Goal: Task Accomplishment & Management: Manage account settings

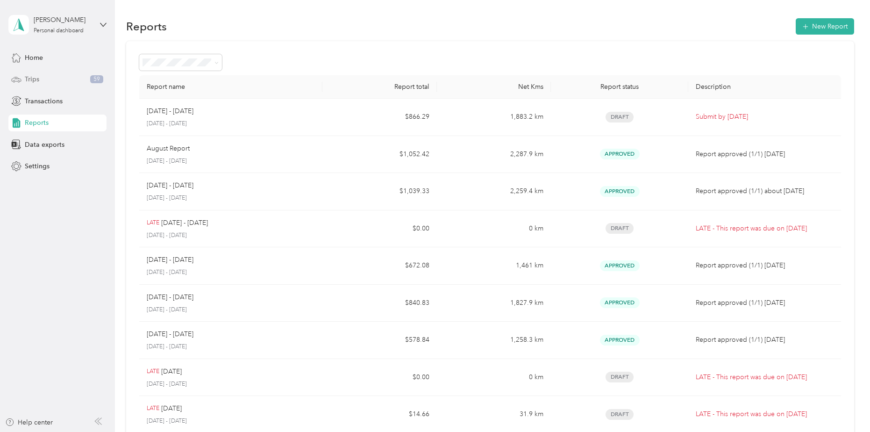
click at [30, 74] on div "Trips 59" at bounding box center [57, 79] width 98 height 17
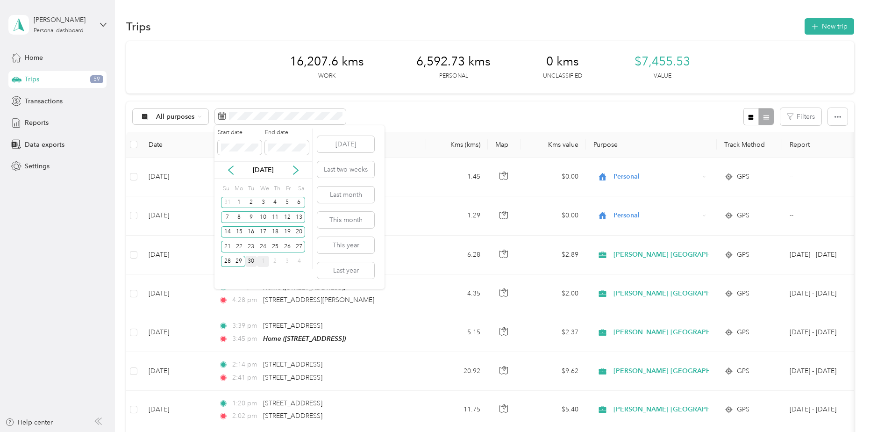
click at [250, 263] on div "30" at bounding box center [251, 262] width 12 height 12
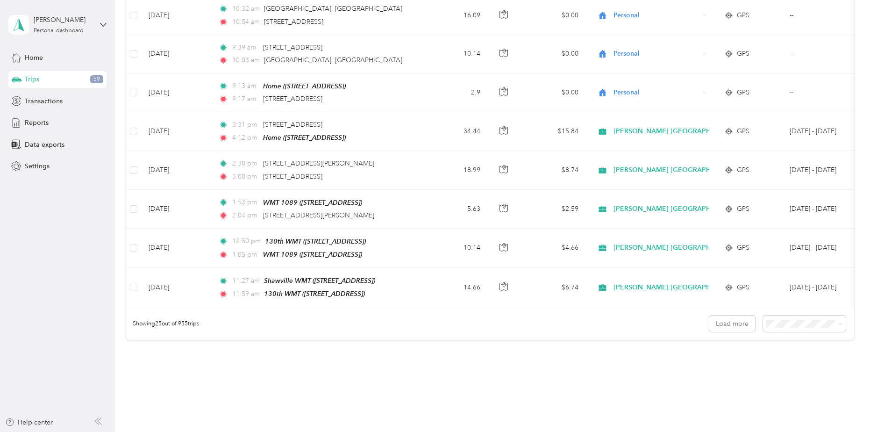
scroll to position [855, 0]
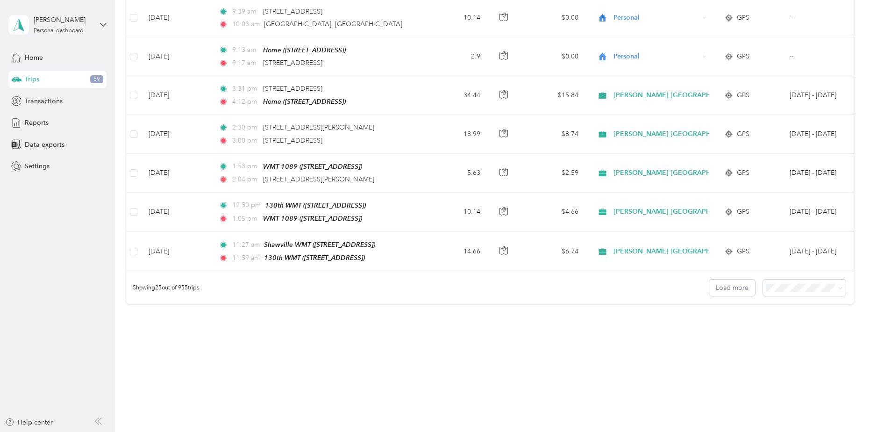
click at [570, 263] on div "100 per load" at bounding box center [802, 336] width 70 height 10
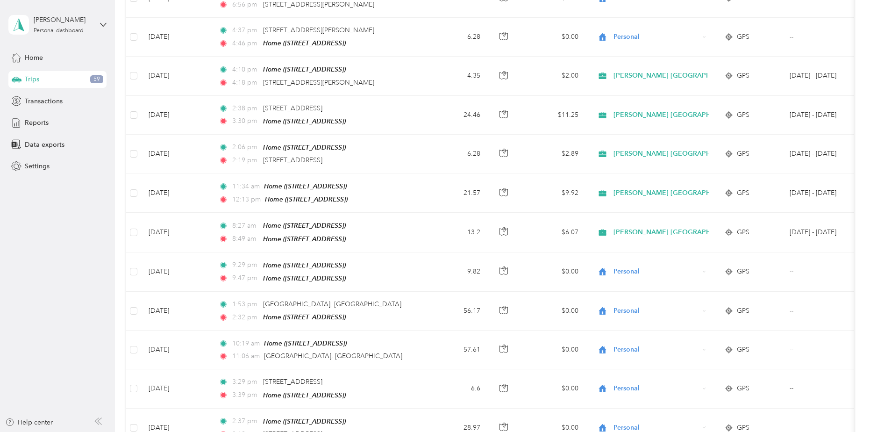
scroll to position [3737, 0]
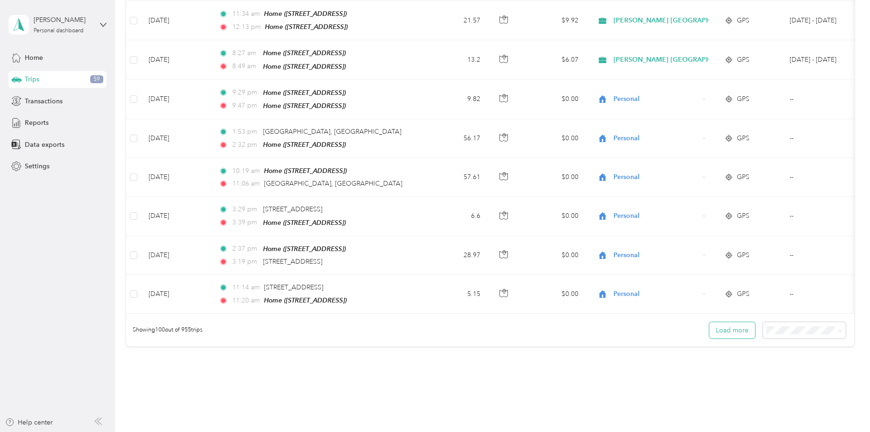
click at [570, 263] on button "Load more" at bounding box center [732, 330] width 46 height 16
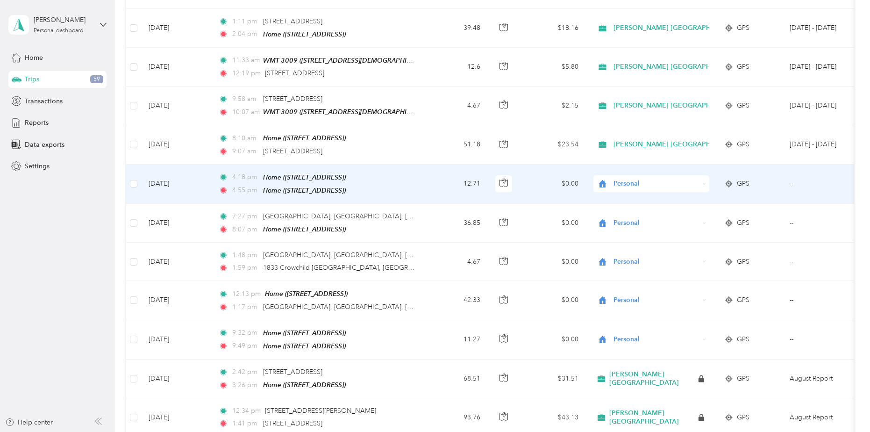
scroll to position [5933, 0]
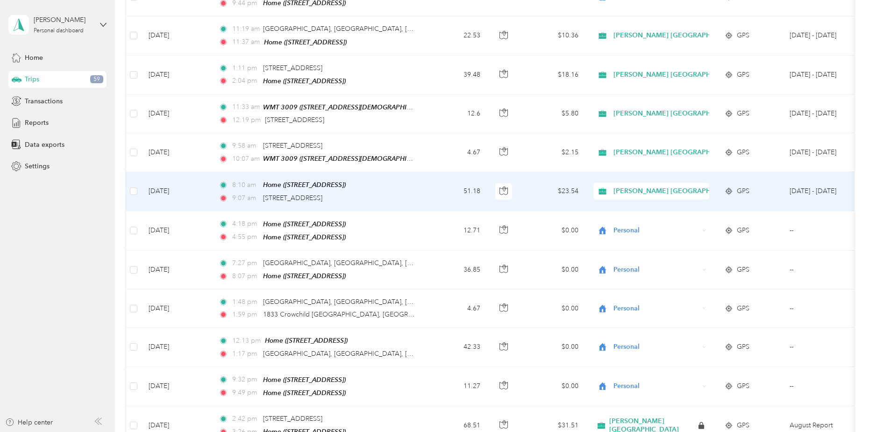
click at [444, 172] on td "51.18" at bounding box center [457, 191] width 62 height 39
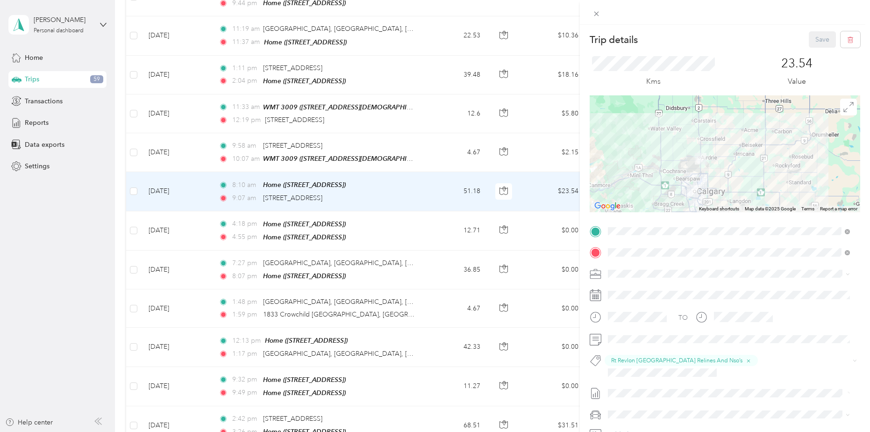
click at [429, 92] on div "Trip details Save This trip cannot be edited because it is either under review,…" at bounding box center [435, 216] width 870 height 432
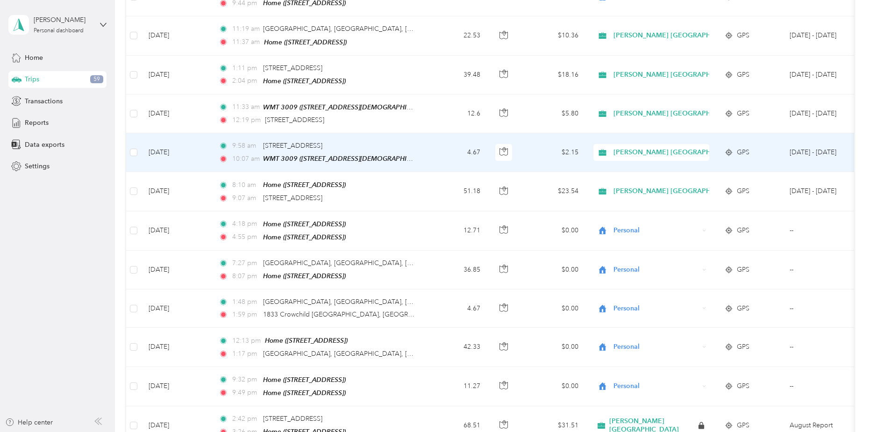
click at [428, 133] on td "4.67" at bounding box center [457, 152] width 62 height 39
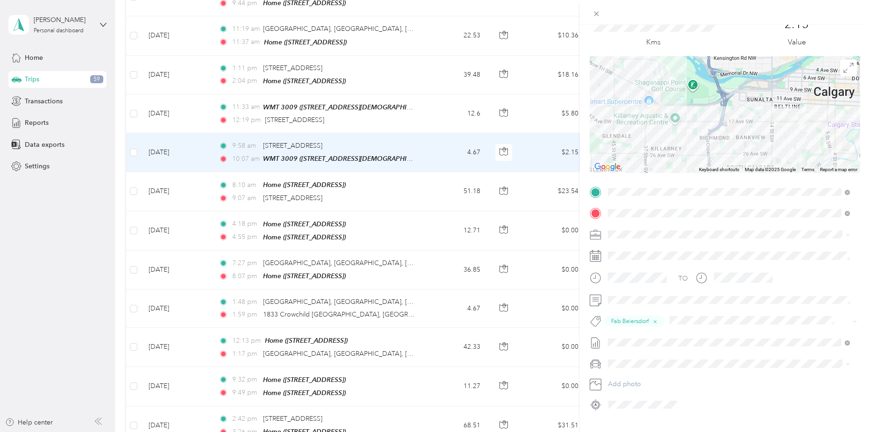
scroll to position [47, 0]
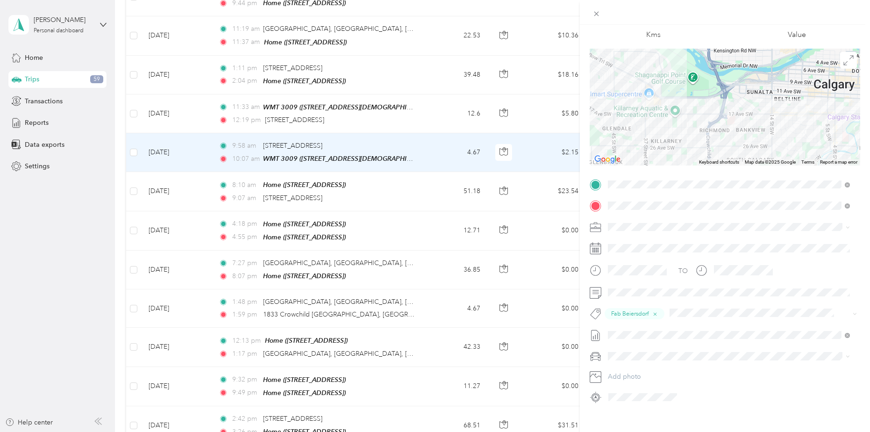
drag, startPoint x: 438, startPoint y: 48, endPoint x: 494, endPoint y: 55, distance: 56.5
click at [438, 48] on div "Trip details Save This trip cannot be edited because it is either under review,…" at bounding box center [435, 216] width 870 height 432
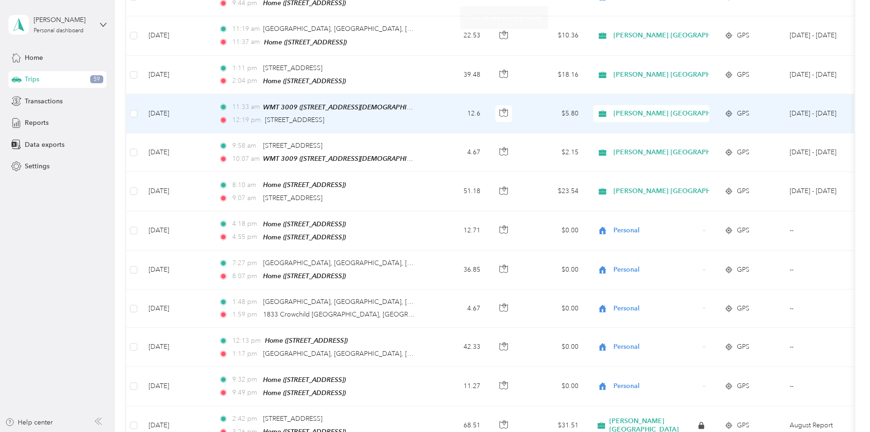
click at [463, 94] on td "12.6" at bounding box center [457, 113] width 62 height 39
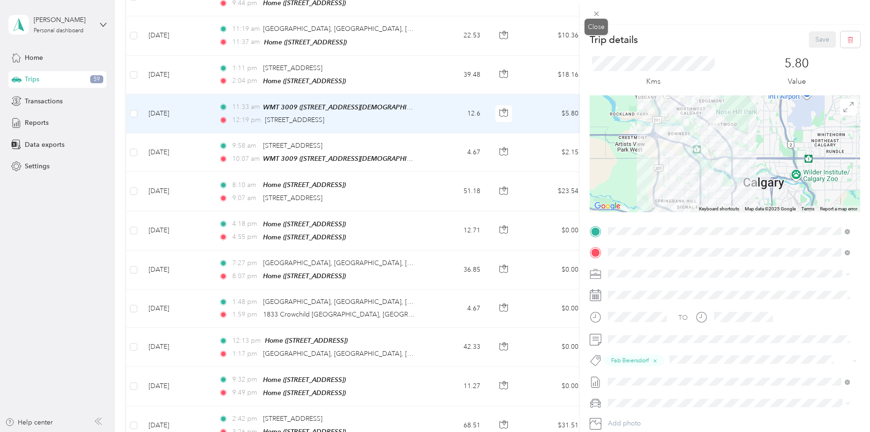
drag, startPoint x: 592, startPoint y: 14, endPoint x: 475, endPoint y: 99, distance: 144.8
click at [570, 14] on icon at bounding box center [596, 14] width 8 height 8
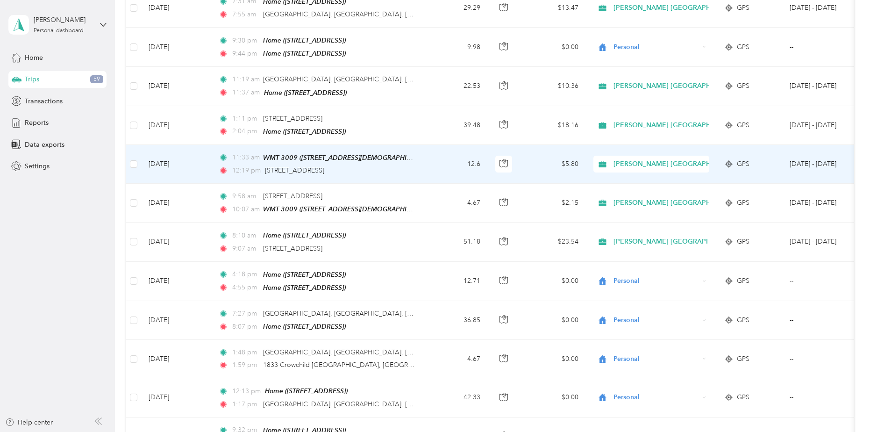
scroll to position [5839, 0]
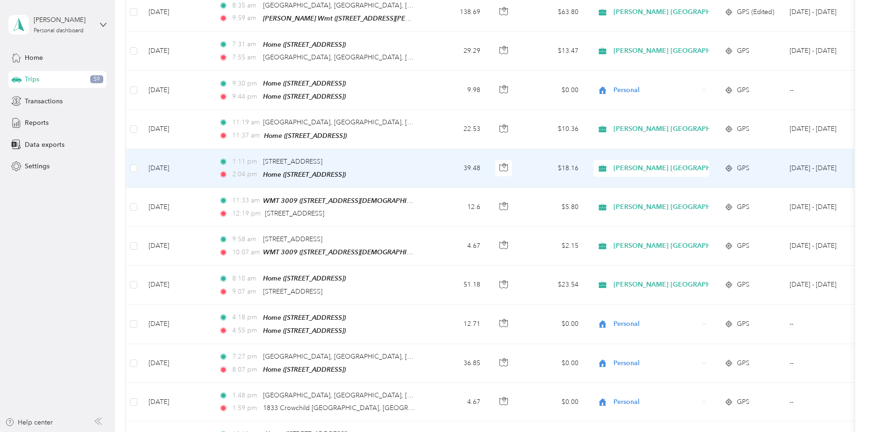
click at [442, 149] on td "39.48" at bounding box center [457, 168] width 62 height 39
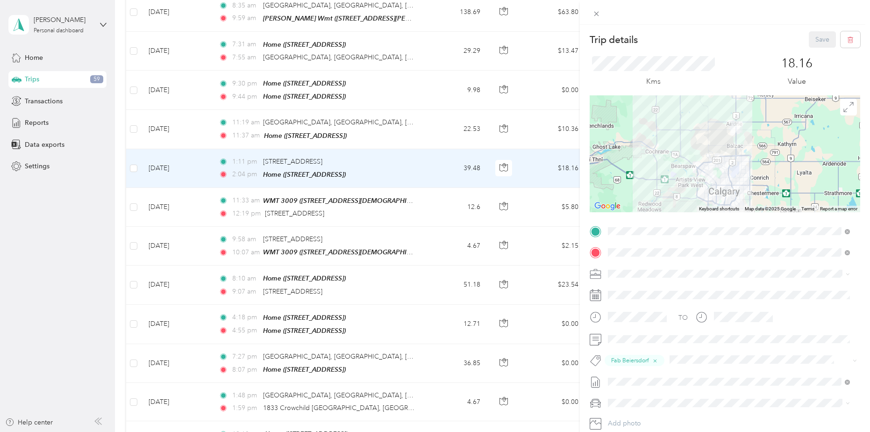
click at [419, 69] on div "Trip details Save This trip cannot be edited because it is either under review,…" at bounding box center [435, 216] width 870 height 432
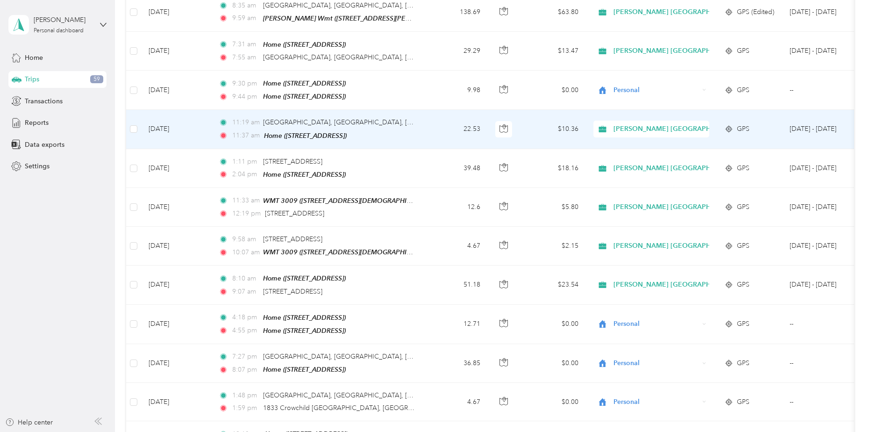
click at [421, 110] on td "11:[GEOGRAPHIC_DATA], [GEOGRAPHIC_DATA], [GEOGRAPHIC_DATA], AB 11:37 am Home ([…" at bounding box center [318, 129] width 215 height 39
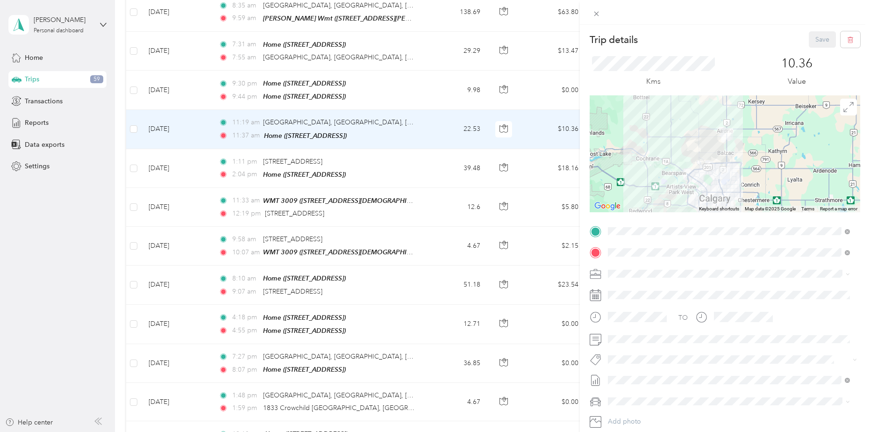
click at [447, 120] on div "Trip details Save This trip cannot be edited because it is either under review,…" at bounding box center [435, 216] width 870 height 432
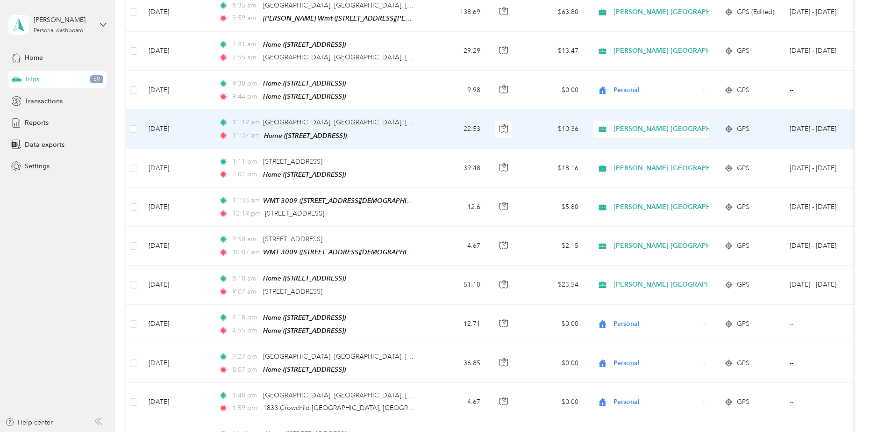
click at [570, 124] on span "[PERSON_NAME] [GEOGRAPHIC_DATA]" at bounding box center [676, 129] width 127 height 10
click at [570, 94] on span "Personal" at bounding box center [686, 96] width 138 height 10
click at [570, 124] on span "[PERSON_NAME] [GEOGRAPHIC_DATA]" at bounding box center [676, 129] width 127 height 10
click at [570, 80] on span "[PERSON_NAME] [GEOGRAPHIC_DATA]" at bounding box center [681, 79] width 128 height 10
click at [526, 110] on td "$10.36" at bounding box center [552, 129] width 65 height 39
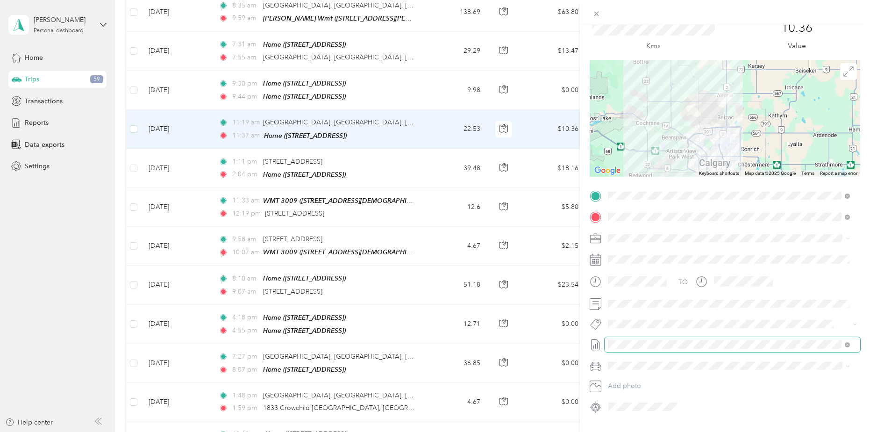
scroll to position [59, 0]
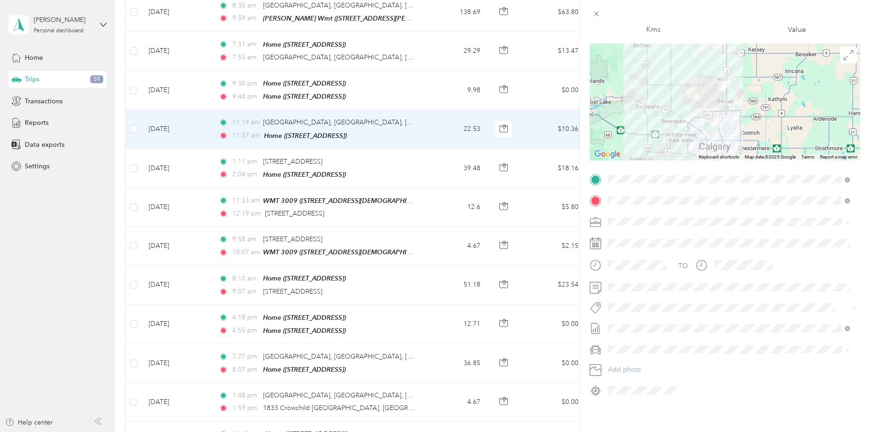
click at [570, 263] on span "Rt Revlon [GEOGRAPHIC_DATA] Relines And Nso’s" at bounding box center [683, 317] width 131 height 8
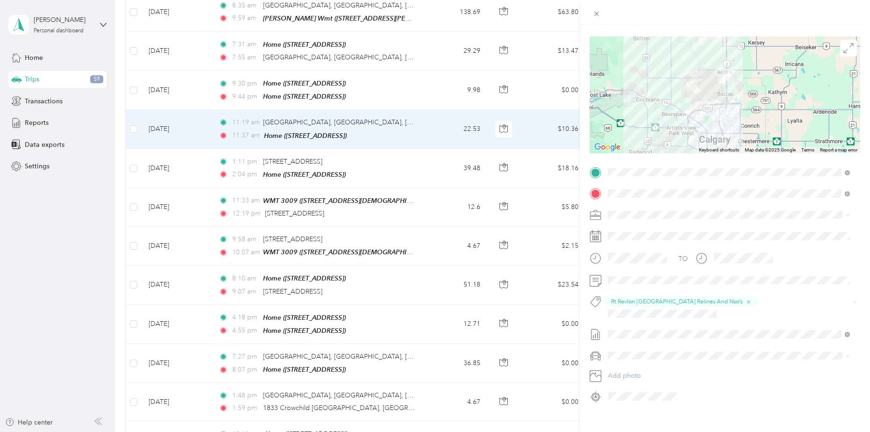
click at [443, 100] on div "Trip details Save This trip cannot be edited because it is either under review,…" at bounding box center [435, 216] width 870 height 432
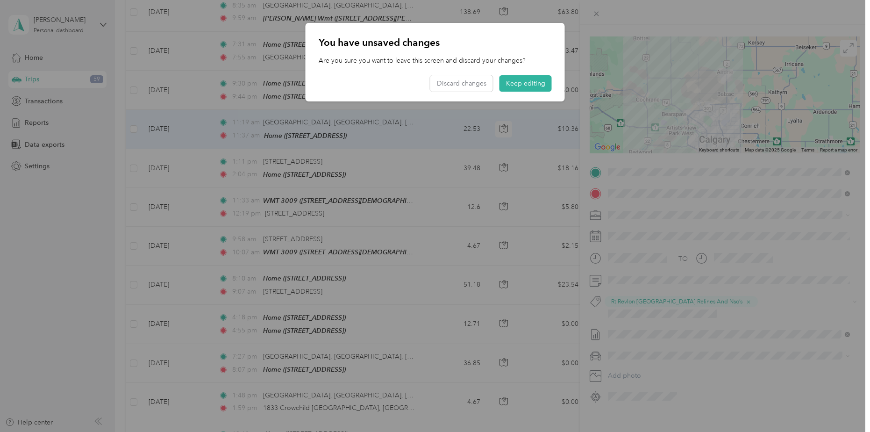
click at [570, 14] on div at bounding box center [435, 216] width 870 height 432
click at [463, 87] on button "Discard changes" at bounding box center [461, 83] width 63 height 16
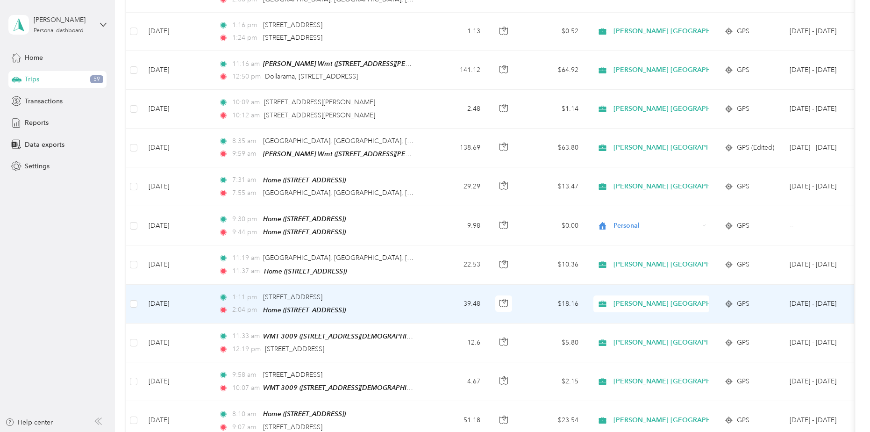
scroll to position [5699, 0]
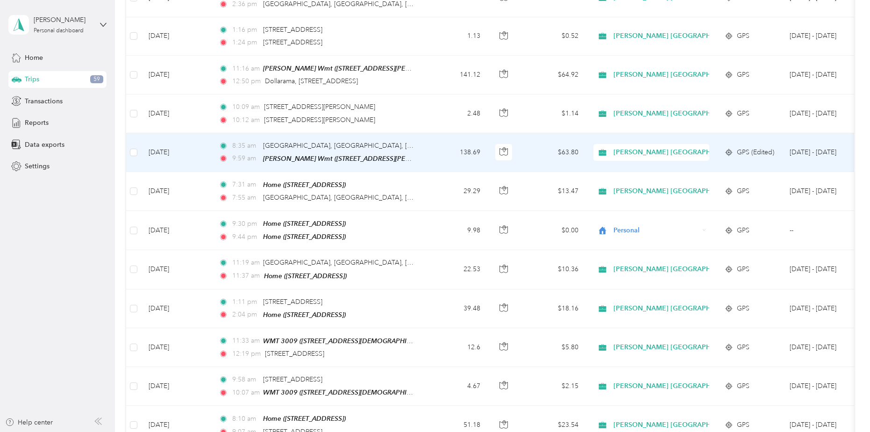
click at [436, 133] on td "138.69" at bounding box center [457, 152] width 62 height 39
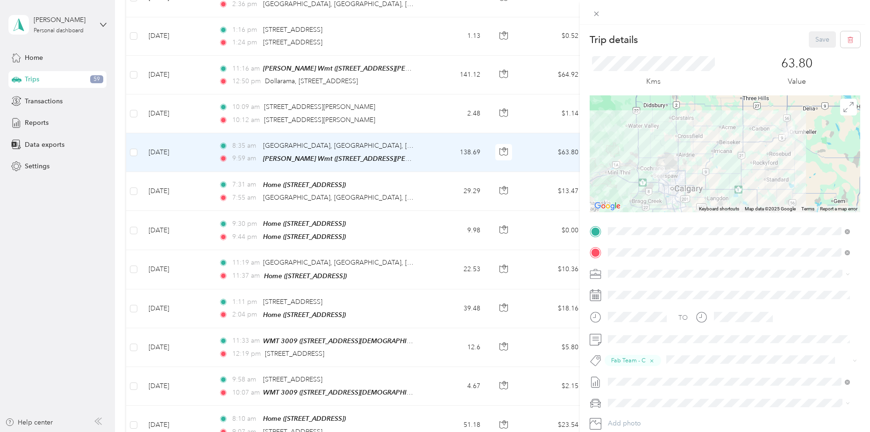
click at [418, 120] on div "Trip details Save This trip cannot be edited because it is either under review,…" at bounding box center [435, 216] width 870 height 432
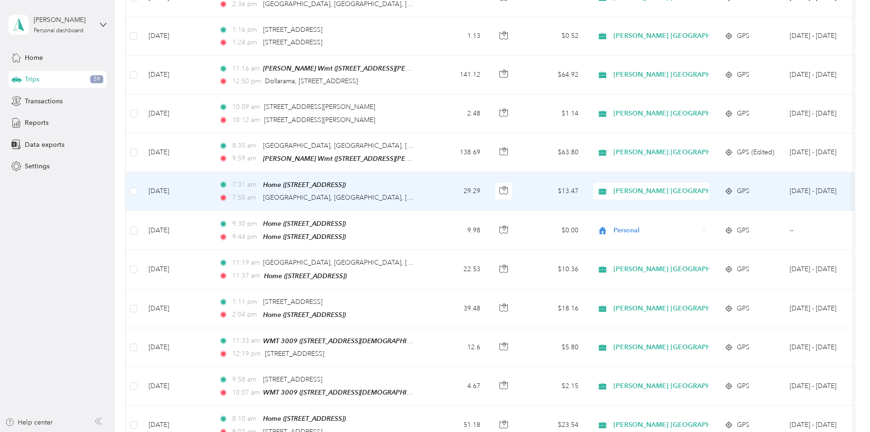
click at [417, 172] on td "7:31 am Home ([STREET_ADDRESS] , [GEOGRAPHIC_DATA], [GEOGRAPHIC_DATA]) 7:[GEOGR…" at bounding box center [318, 191] width 215 height 39
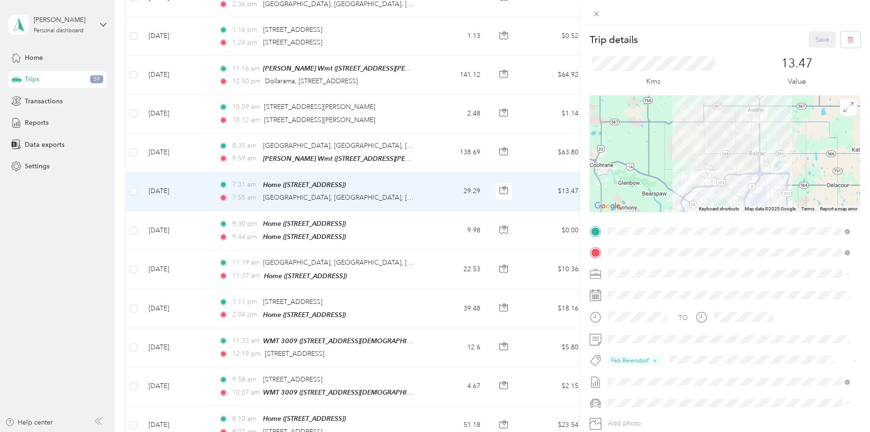
click at [414, 57] on div "Trip details Save This trip cannot be edited because it is either under review,…" at bounding box center [435, 216] width 870 height 432
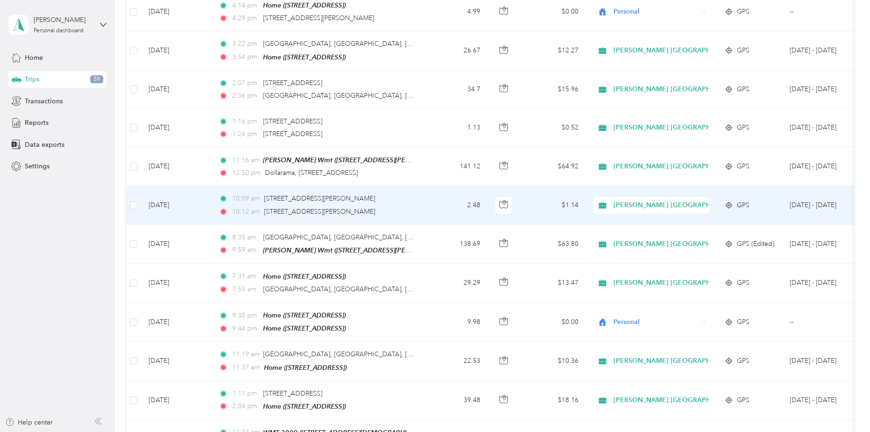
scroll to position [5606, 0]
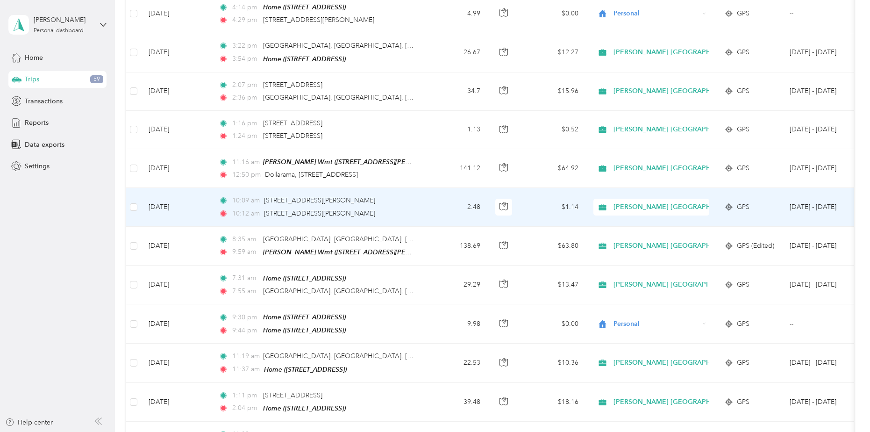
click at [425, 188] on td "10:09 am [STREET_ADDRESS][PERSON_NAME] 10:12 am [STREET_ADDRESS][PERSON_NAME]" at bounding box center [318, 207] width 215 height 38
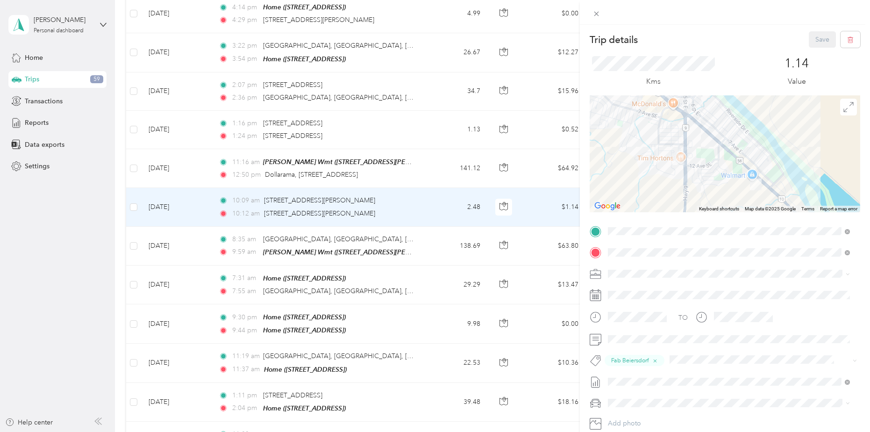
click at [426, 111] on div "Trip details Save This trip cannot be edited because it is either under review,…" at bounding box center [435, 216] width 870 height 432
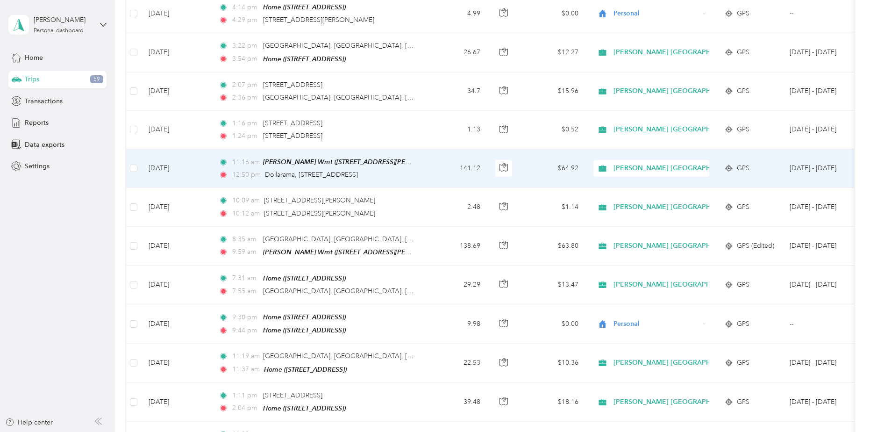
click at [425, 149] on td "11:16 am [PERSON_NAME] Wmt ([STREET_ADDRESS][PERSON_NAME] , [GEOGRAPHIC_DATA][P…" at bounding box center [318, 168] width 215 height 39
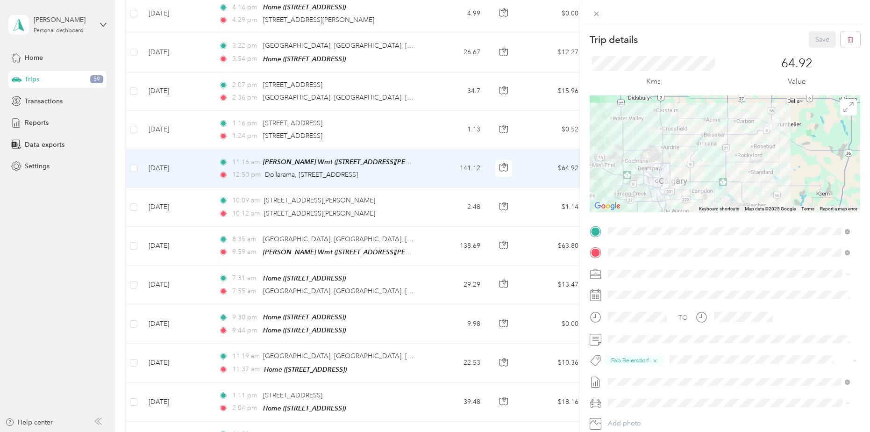
click at [425, 78] on div "Trip details Save This trip cannot be edited because it is either under review,…" at bounding box center [435, 216] width 870 height 432
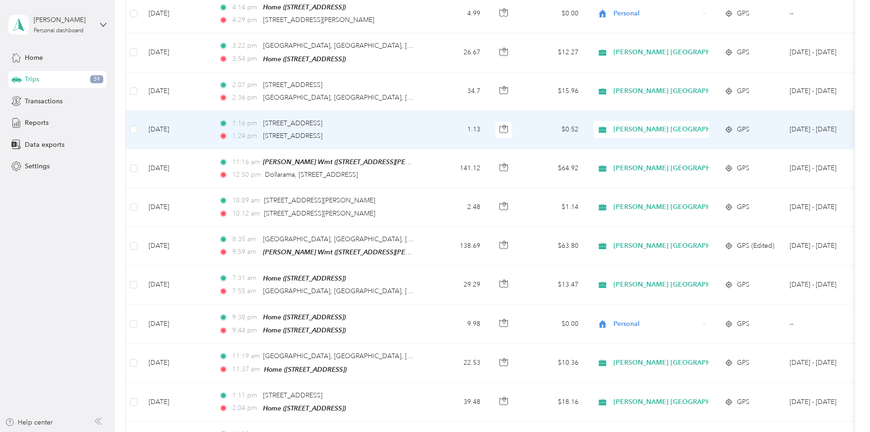
click at [426, 111] on td "1:16 pm [STREET_ADDRESS] 1:24 pm [STREET_ADDRESS]" at bounding box center [318, 130] width 215 height 38
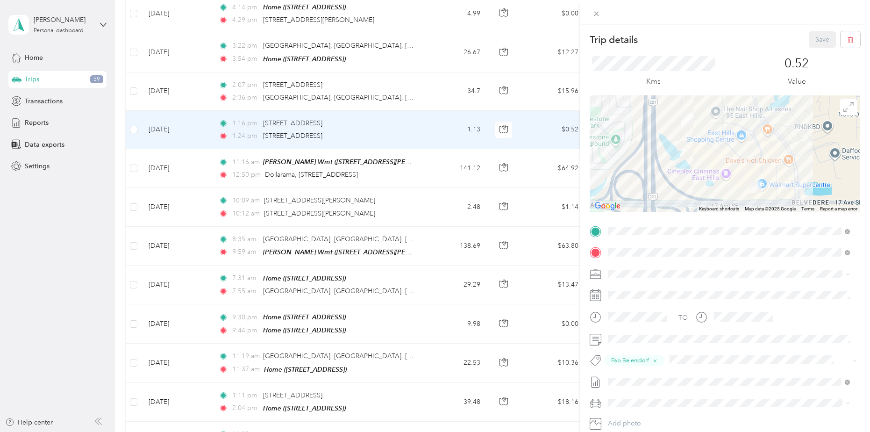
drag, startPoint x: 413, startPoint y: 28, endPoint x: 419, endPoint y: 32, distance: 6.5
click at [414, 28] on div "Trip details Save This trip cannot be edited because it is either under review,…" at bounding box center [435, 216] width 870 height 432
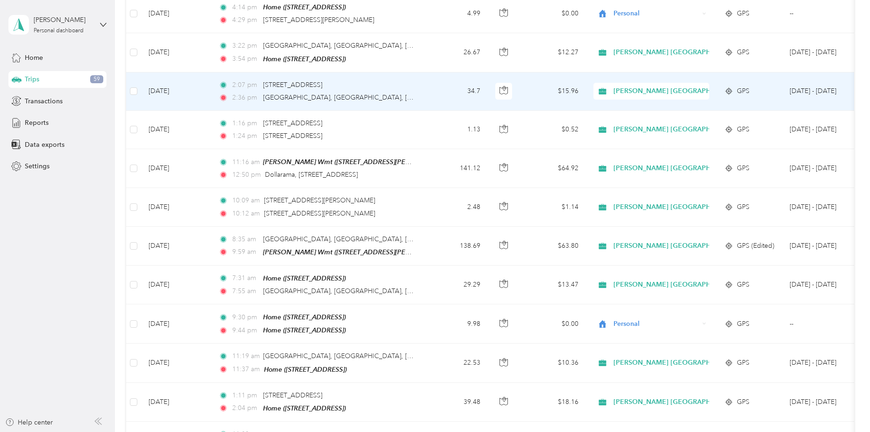
click at [422, 72] on td "2:07 pm [STREET_ADDRESS] 2:36 pm [GEOGRAPHIC_DATA], [GEOGRAPHIC_DATA], [GEOGRAP…" at bounding box center [318, 91] width 215 height 38
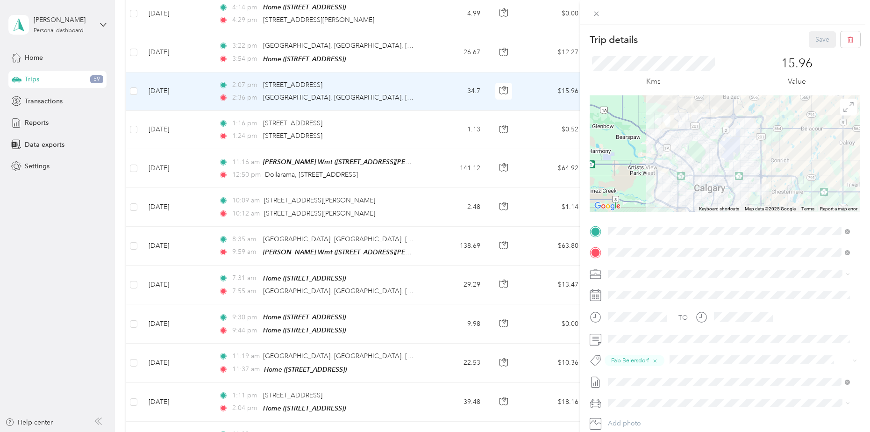
click at [437, 95] on div "Trip details Save This trip cannot be edited because it is either under review,…" at bounding box center [435, 216] width 870 height 432
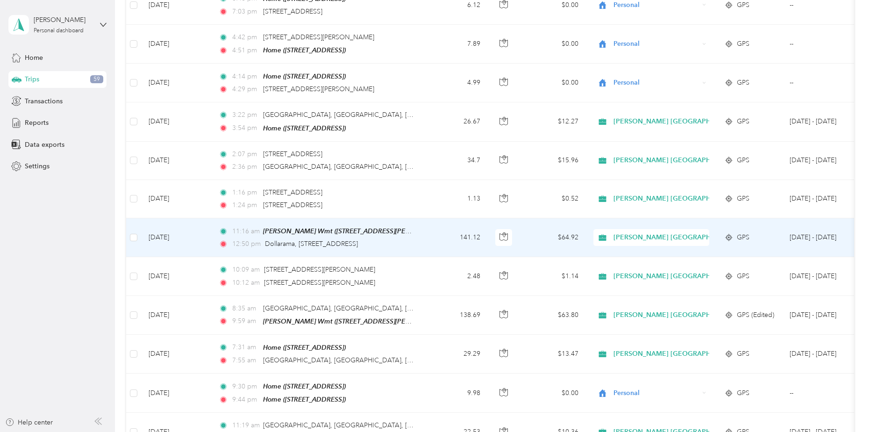
scroll to position [5512, 0]
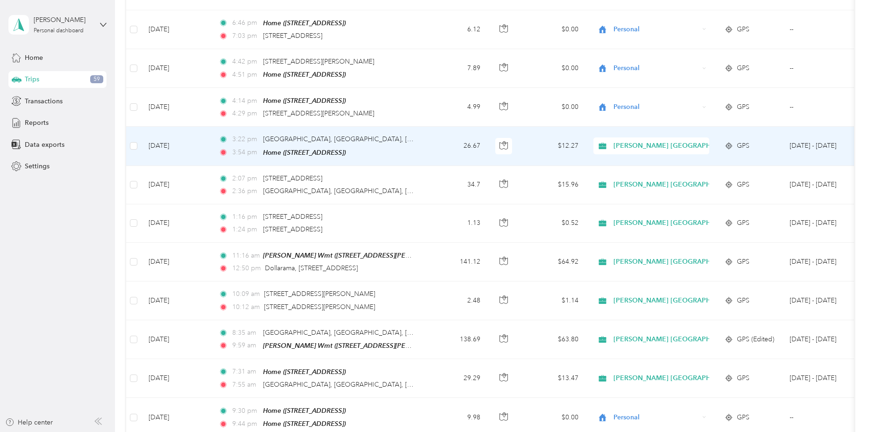
click at [440, 127] on td "26.67" at bounding box center [457, 146] width 62 height 39
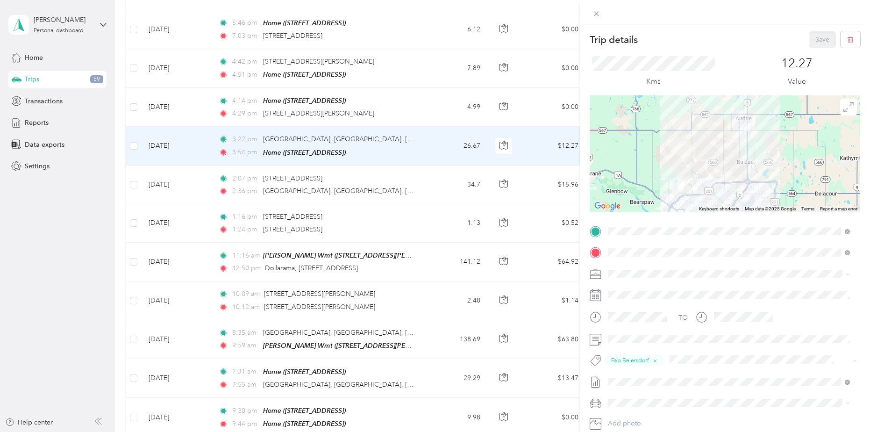
click at [426, 136] on div "Trip details Save This trip cannot be edited because it is either under review,…" at bounding box center [435, 216] width 870 height 432
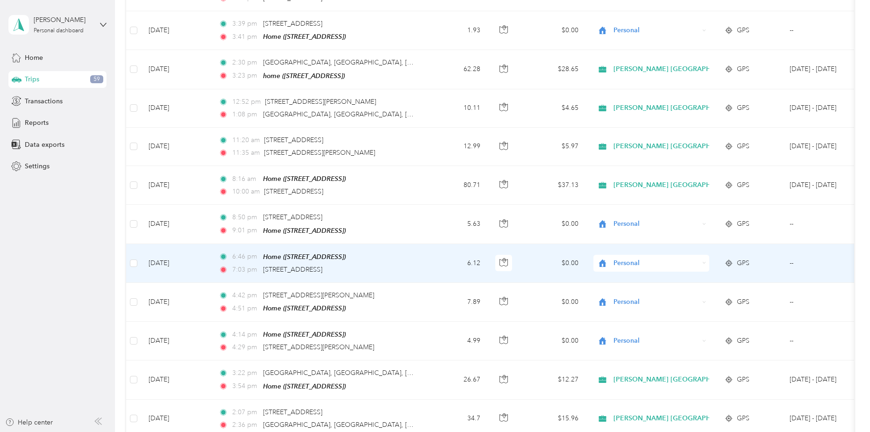
scroll to position [5232, 0]
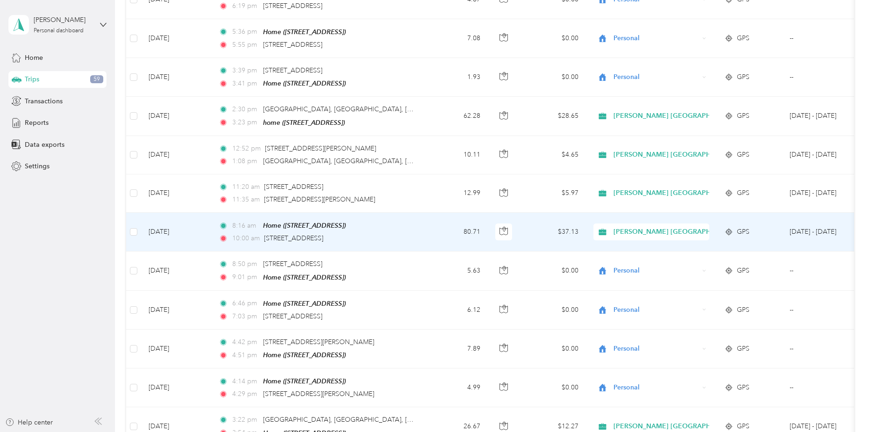
click at [439, 213] on td "80.71" at bounding box center [457, 232] width 62 height 39
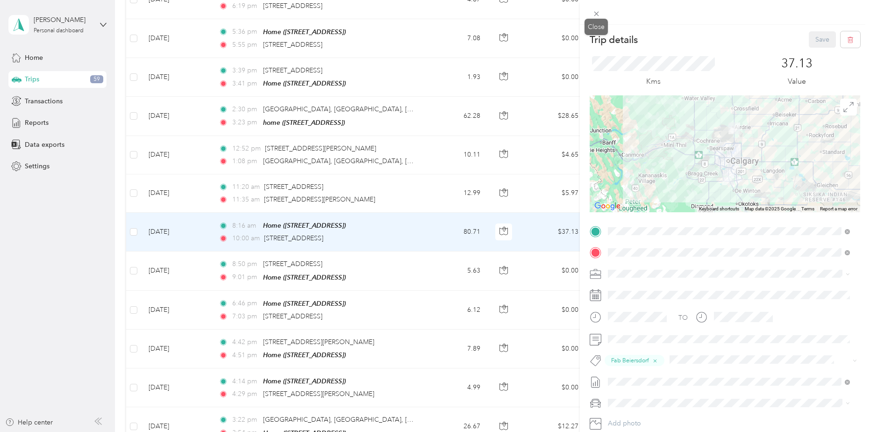
drag, startPoint x: 595, startPoint y: 11, endPoint x: 442, endPoint y: 118, distance: 186.2
click at [570, 11] on icon at bounding box center [596, 14] width 8 height 8
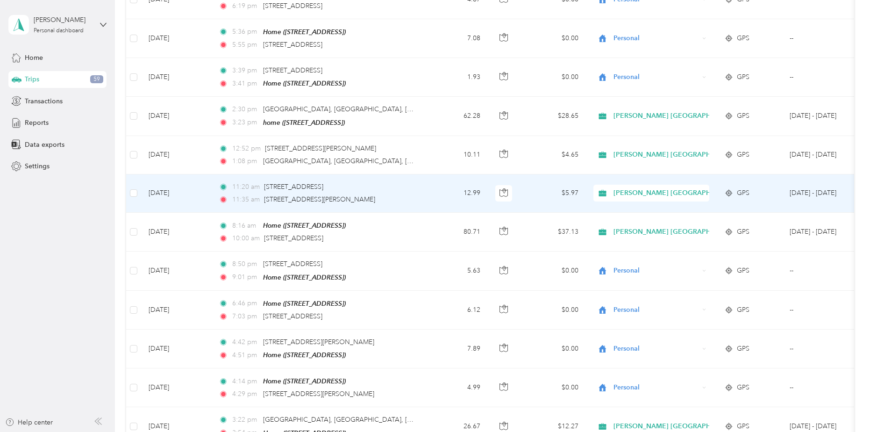
click at [439, 174] on td "12.99" at bounding box center [457, 193] width 62 height 38
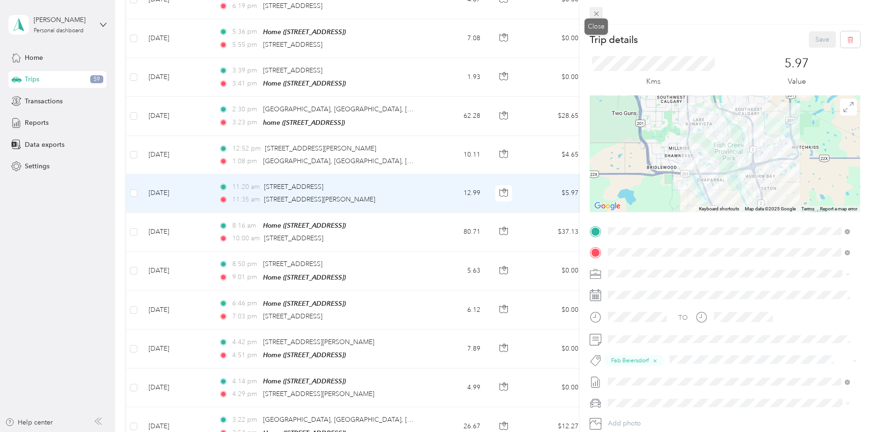
click at [570, 15] on icon at bounding box center [596, 14] width 8 height 8
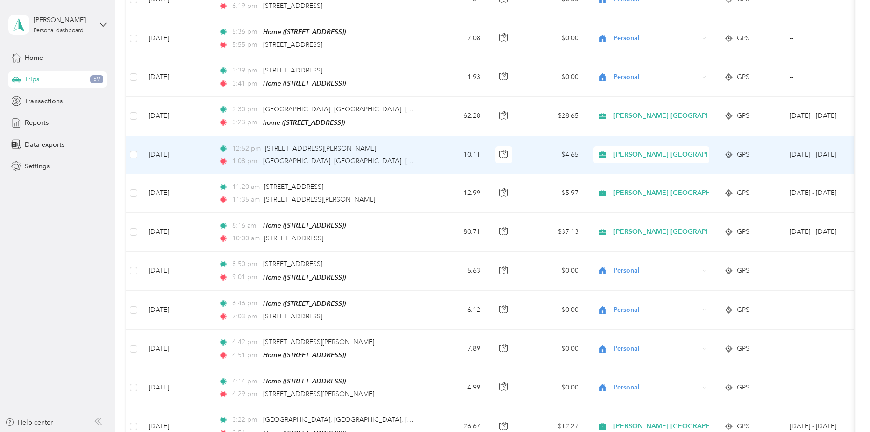
click at [419, 136] on td "12:52 pm [STREET_ADDRESS][PERSON_NAME] 1:08 pm [GEOGRAPHIC_DATA], [GEOGRAPHIC_D…" at bounding box center [318, 155] width 215 height 38
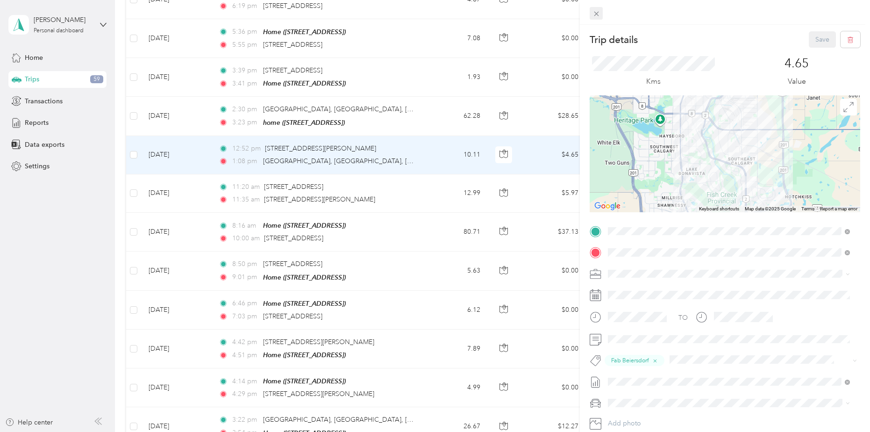
click at [570, 16] on icon at bounding box center [596, 14] width 8 height 8
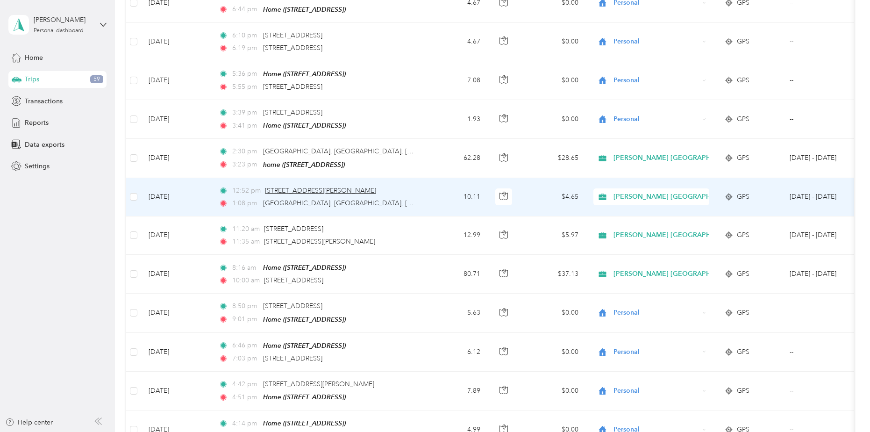
scroll to position [5185, 0]
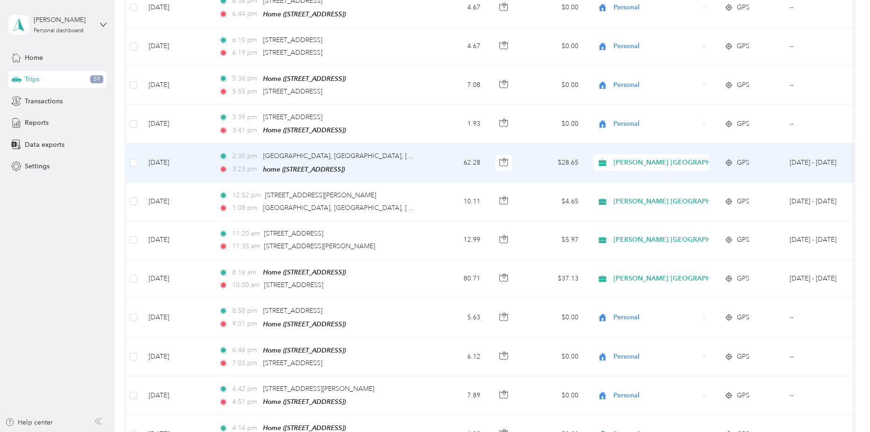
click at [425, 143] on td "2:30 pm [GEOGRAPHIC_DATA] 3:23 pm home ([STREET_ADDRESS])" at bounding box center [318, 162] width 215 height 39
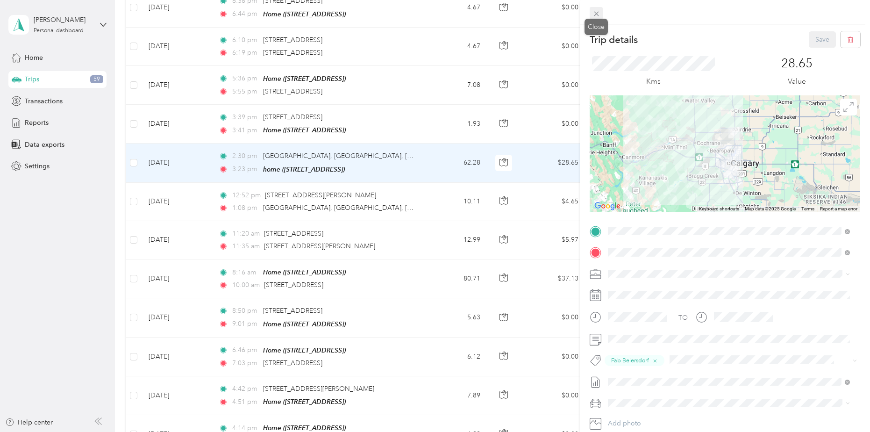
click at [570, 12] on icon at bounding box center [596, 14] width 8 height 8
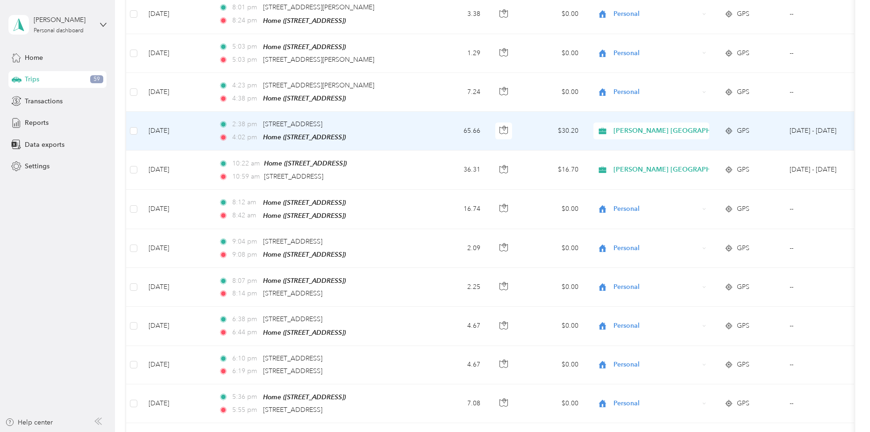
scroll to position [4858, 0]
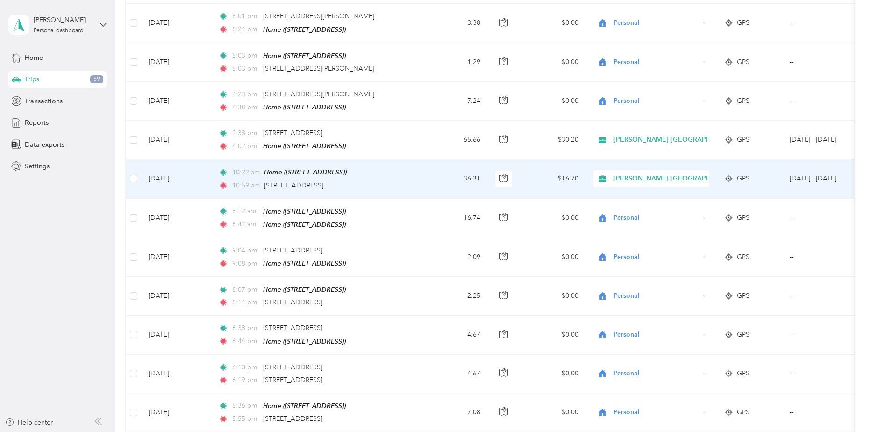
click at [438, 159] on td "36.31" at bounding box center [457, 178] width 62 height 39
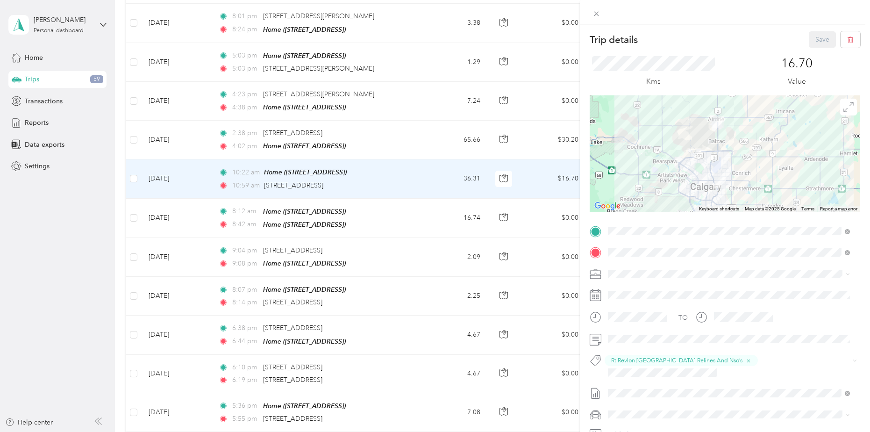
click at [570, 19] on div "Close" at bounding box center [595, 27] width 23 height 16
drag, startPoint x: 597, startPoint y: 10, endPoint x: 435, endPoint y: 78, distance: 176.3
click at [570, 10] on icon at bounding box center [596, 14] width 8 height 8
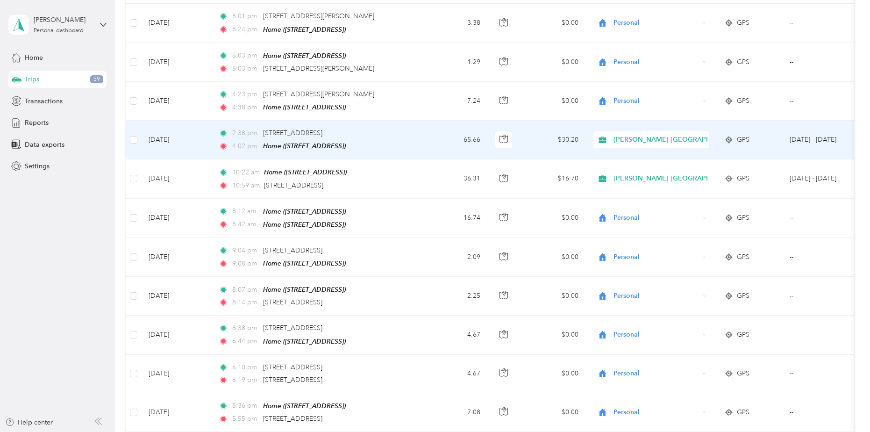
click at [434, 121] on td "65.66" at bounding box center [457, 140] width 62 height 39
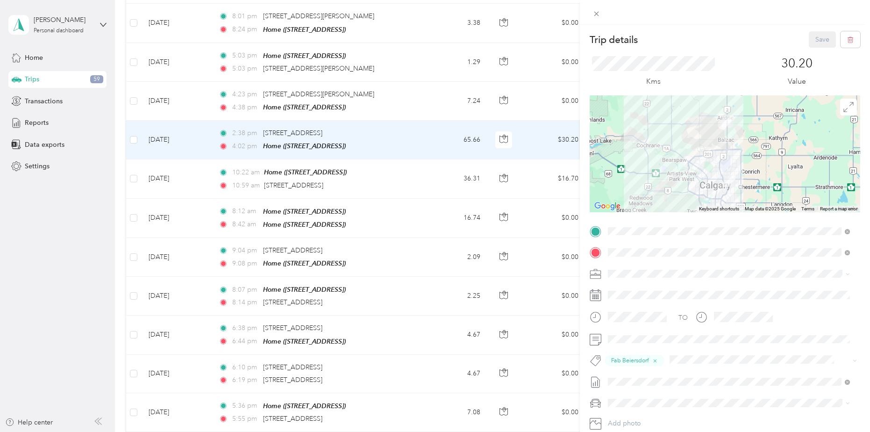
drag, startPoint x: 598, startPoint y: 13, endPoint x: 534, endPoint y: 48, distance: 72.5
click at [570, 13] on icon at bounding box center [596, 14] width 8 height 8
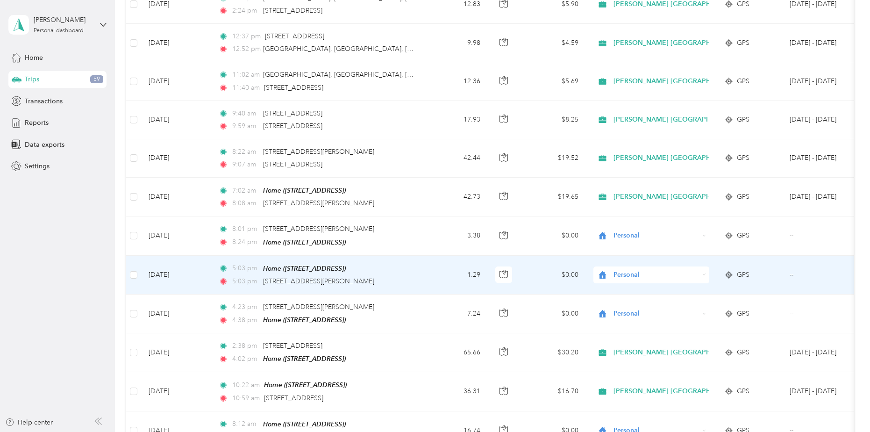
scroll to position [4625, 0]
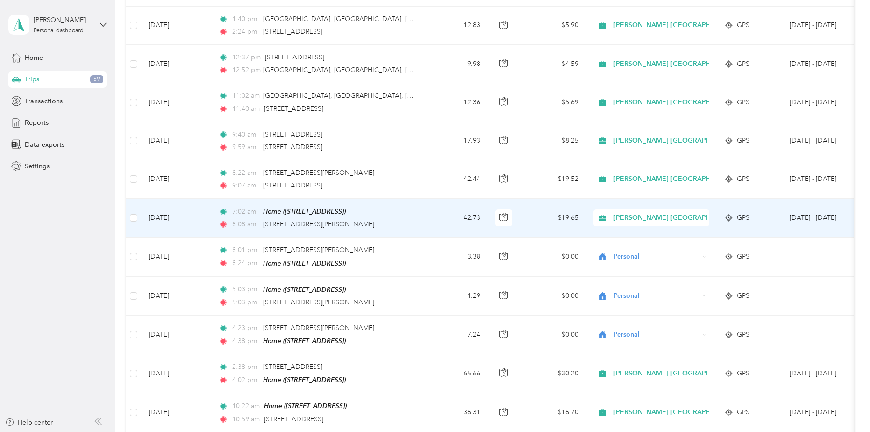
click at [420, 199] on td "7:02 am Home ([STREET_ADDRESS] , [GEOGRAPHIC_DATA], [GEOGRAPHIC_DATA]) 8:08 am …" at bounding box center [318, 218] width 215 height 39
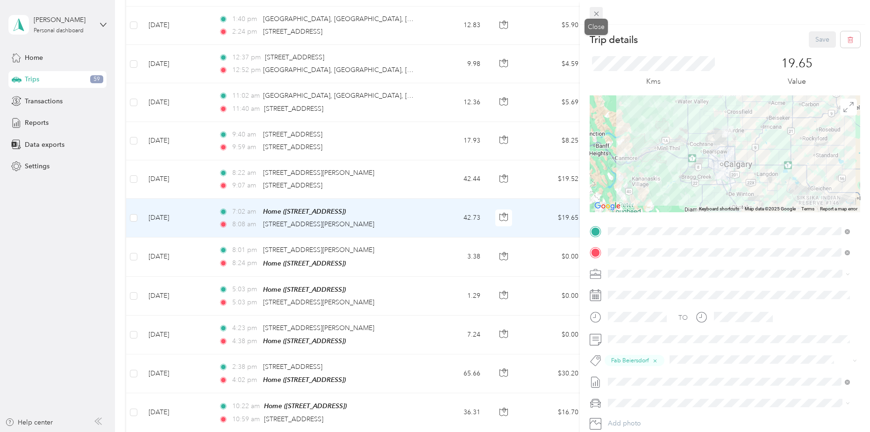
click at [570, 14] on icon at bounding box center [596, 14] width 8 height 8
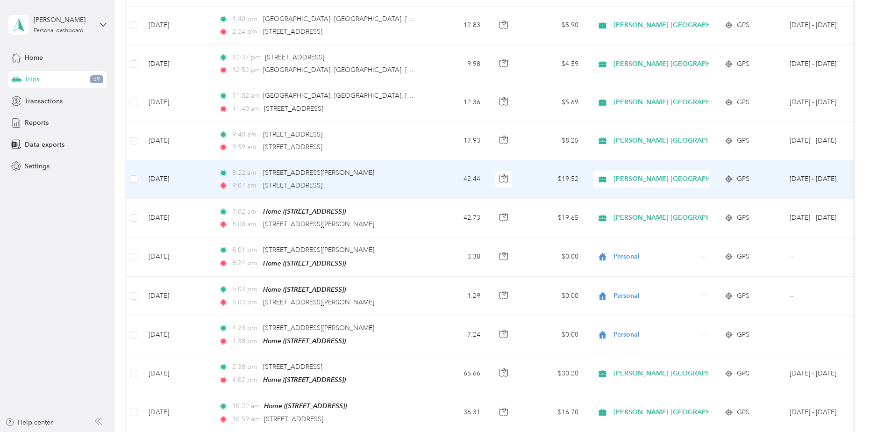
click at [430, 160] on td "42.44" at bounding box center [457, 179] width 62 height 38
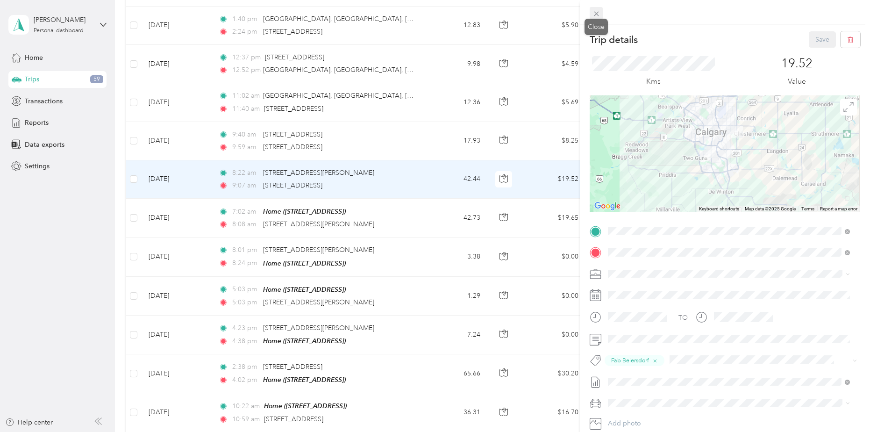
click at [570, 12] on icon at bounding box center [596, 14] width 8 height 8
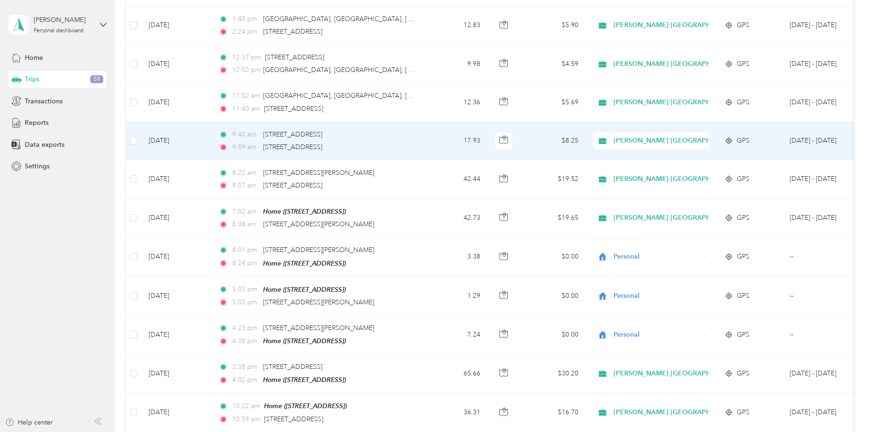
click at [437, 122] on td "17.93" at bounding box center [457, 141] width 62 height 38
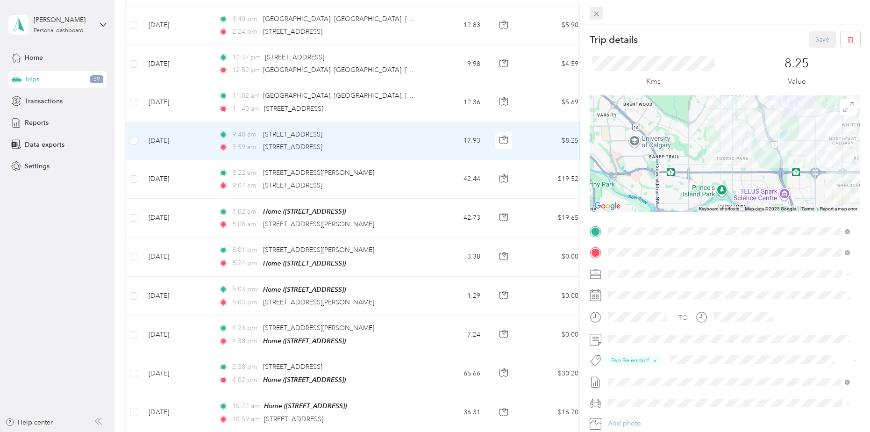
click at [570, 14] on icon at bounding box center [596, 14] width 8 height 8
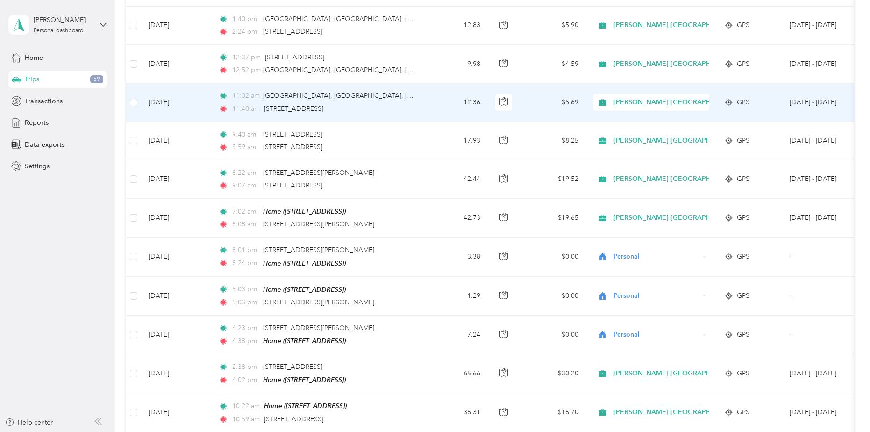
click at [409, 104] on div "11:40 am [STREET_ADDRESS]" at bounding box center [317, 109] width 196 height 10
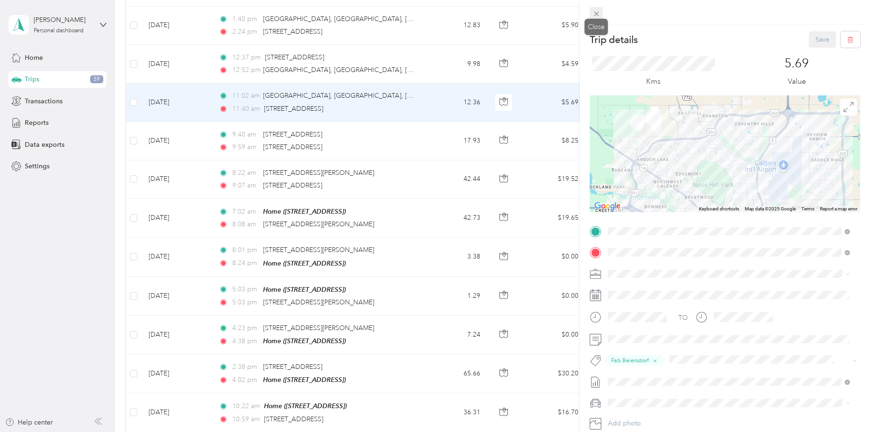
click at [570, 12] on icon at bounding box center [596, 14] width 8 height 8
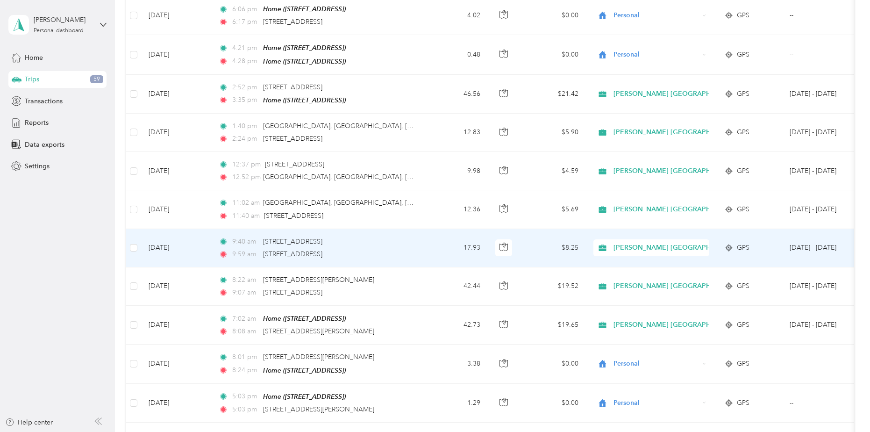
scroll to position [4484, 0]
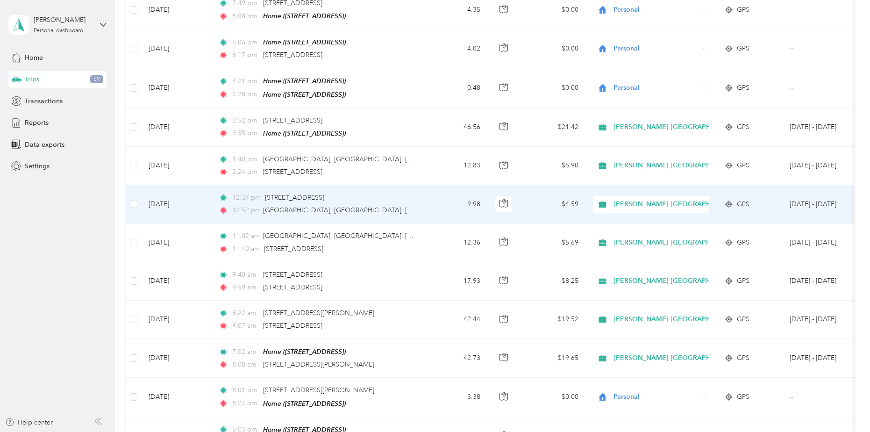
click at [408, 205] on div "12:52 pm [GEOGRAPHIC_DATA], [GEOGRAPHIC_DATA], [GEOGRAPHIC_DATA]" at bounding box center [317, 210] width 196 height 10
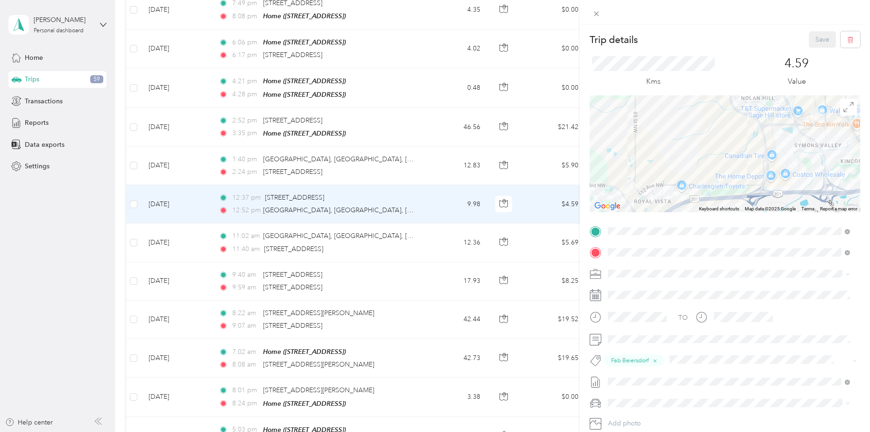
click at [416, 103] on div "Trip details Save This trip cannot be edited because it is either under review,…" at bounding box center [435, 216] width 870 height 432
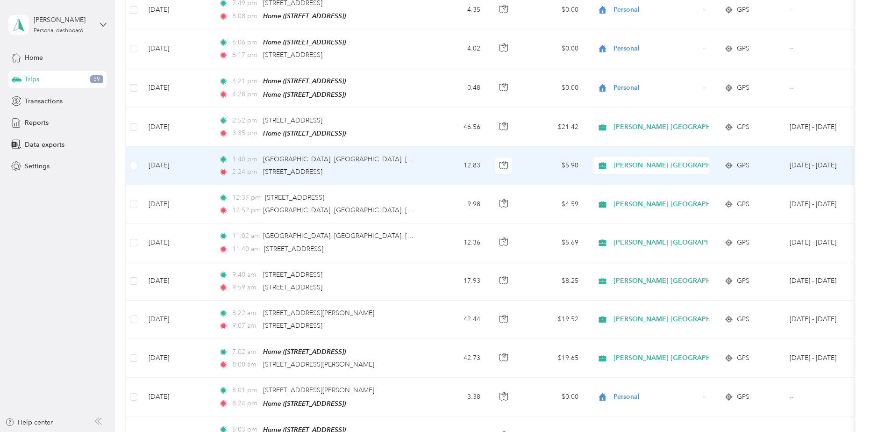
click at [429, 147] on td "12.83" at bounding box center [457, 166] width 62 height 38
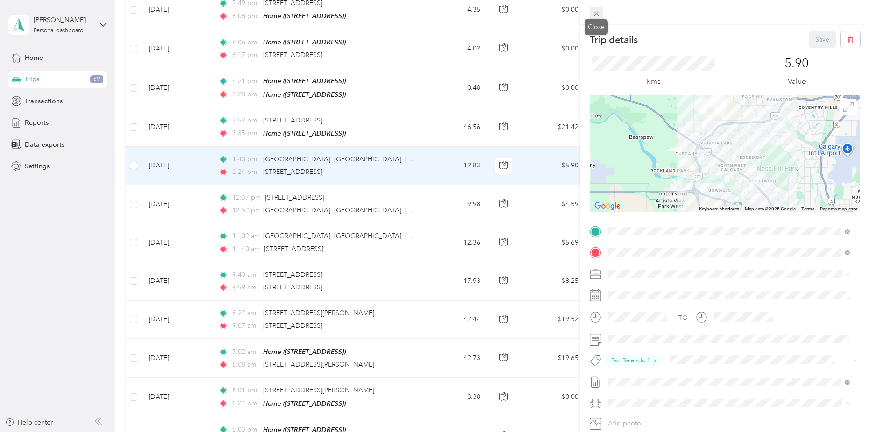
click at [570, 15] on icon at bounding box center [596, 14] width 8 height 8
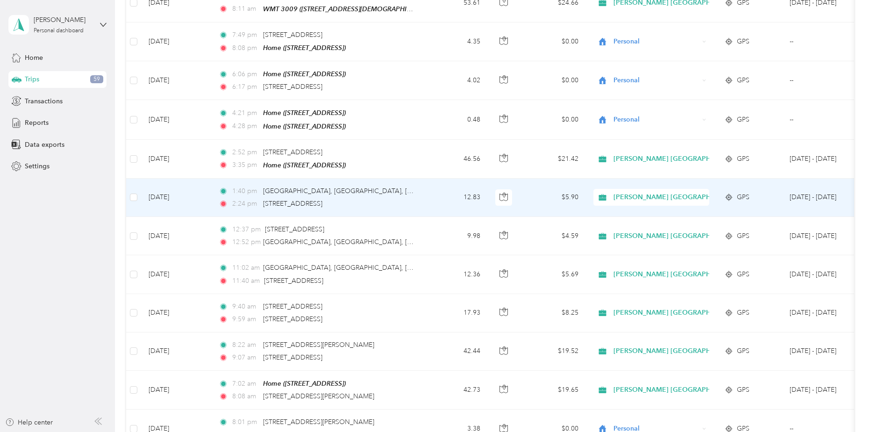
scroll to position [4438, 0]
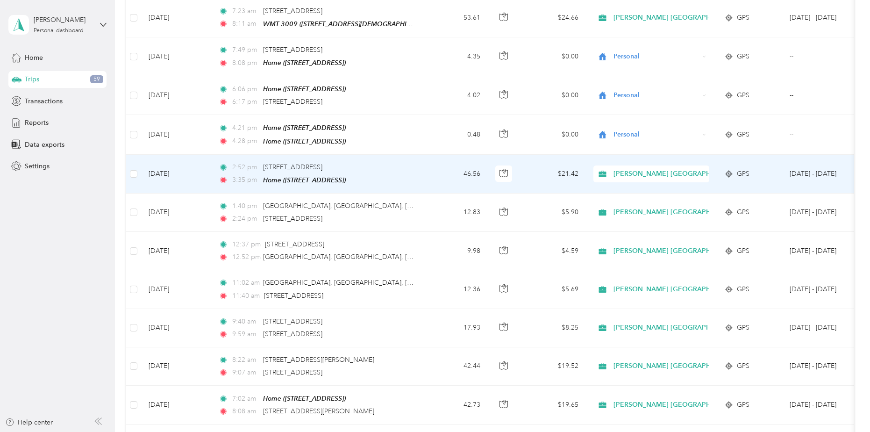
click at [421, 155] on td "2:52 pm [STREET_ADDRESS] 3:35 pm Home ([STREET_ADDRESS])" at bounding box center [318, 174] width 215 height 39
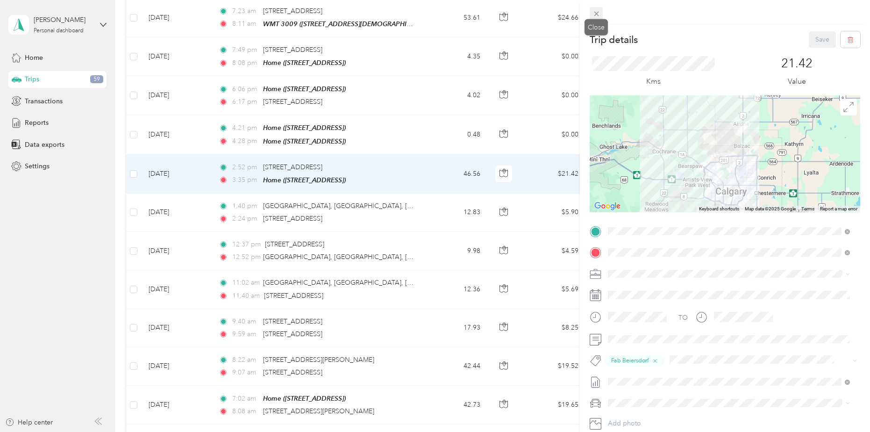
click at [570, 15] on icon at bounding box center [596, 14] width 8 height 8
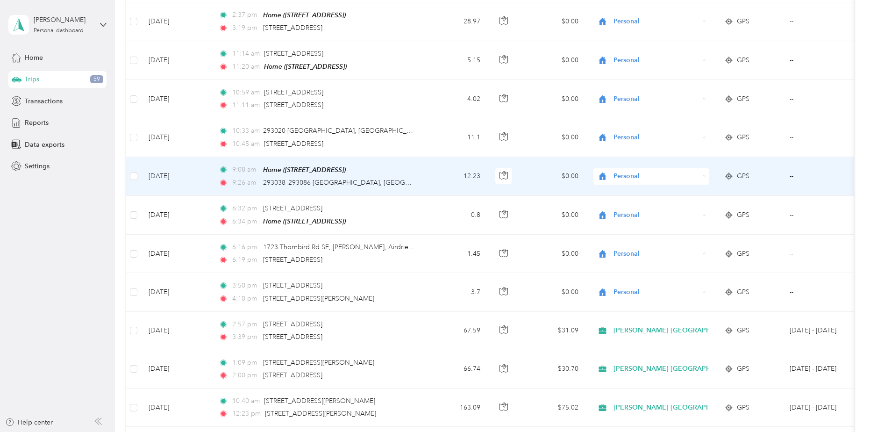
scroll to position [4017, 0]
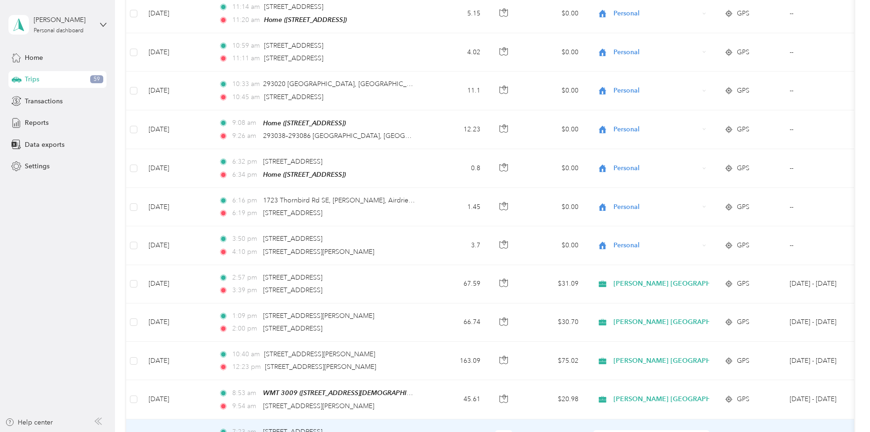
click at [396, 263] on div "7:23 am [STREET_ADDRESS], AB 8:11 am WMT 3009 ([STREET_ADDRESS])" at bounding box center [317, 437] width 196 height 23
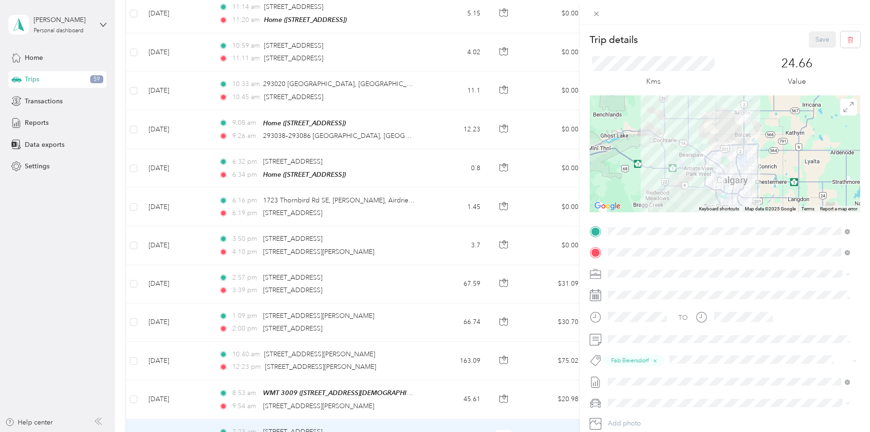
click at [424, 263] on div "Trip details Save This trip cannot be edited because it is either under review,…" at bounding box center [435, 216] width 870 height 432
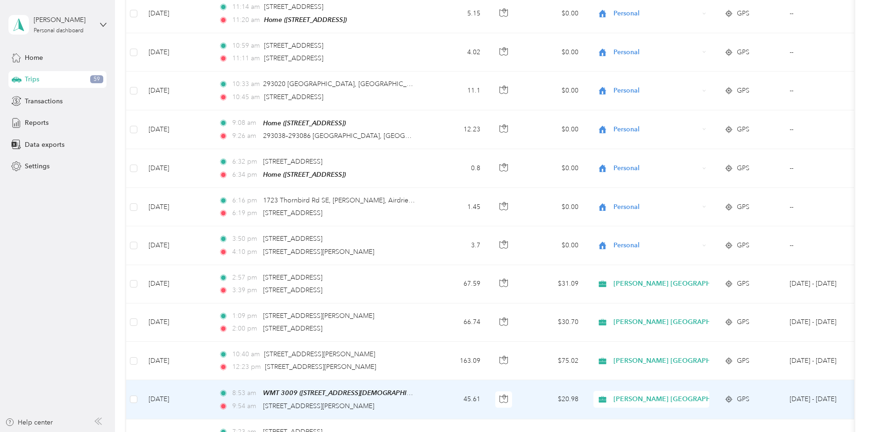
click at [424, 263] on td "8:53 am WMT 3009 ([STREET_ADDRESS]) 9:54 am [STREET_ADDRESS][PERSON_NAME]" at bounding box center [318, 399] width 215 height 39
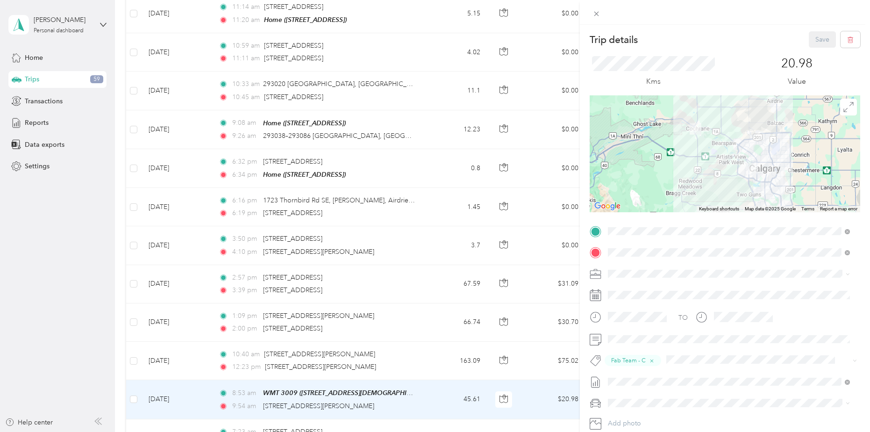
click at [417, 263] on div "Trip details Save This trip cannot be edited because it is either under review,…" at bounding box center [435, 216] width 870 height 432
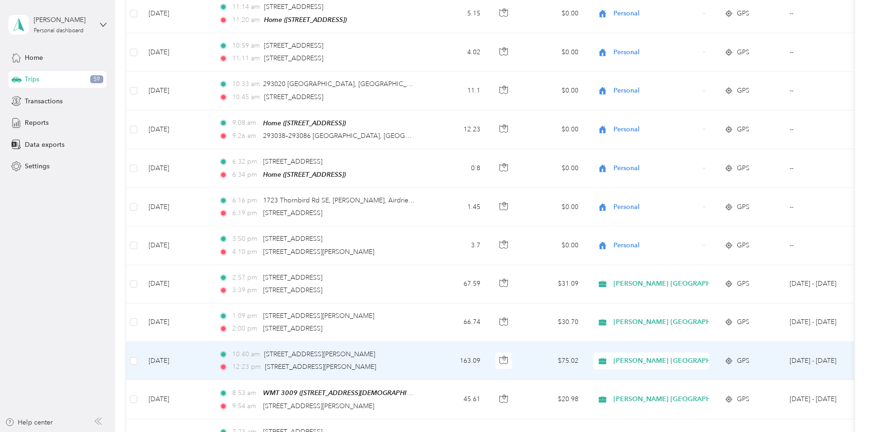
click at [418, 263] on td "10:40 am [STREET_ADDRESS][PERSON_NAME] 12:23 pm [STREET_ADDRESS][PERSON_NAME]" at bounding box center [318, 360] width 215 height 38
